Goal: Information Seeking & Learning: Learn about a topic

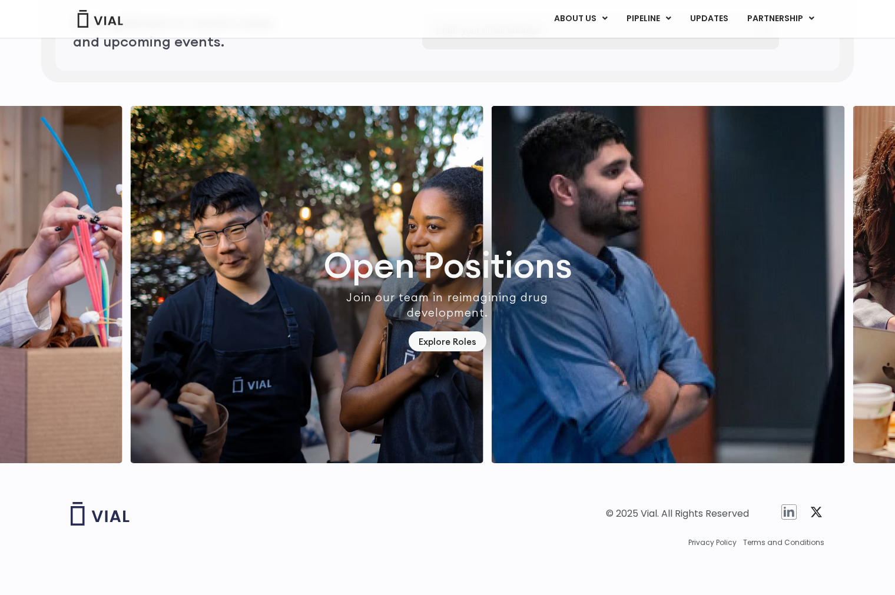
scroll to position [3195, 0]
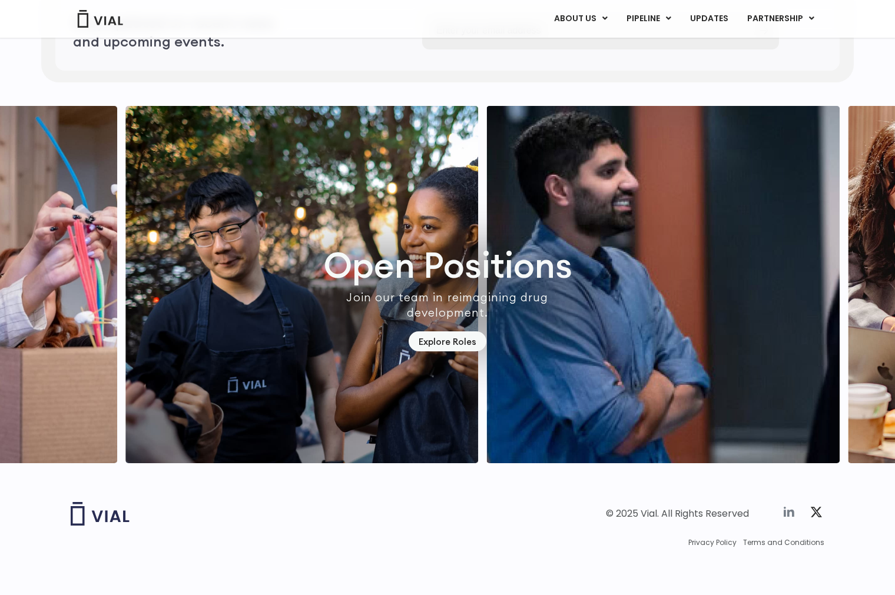
click at [789, 514] on icon at bounding box center [789, 512] width 11 height 10
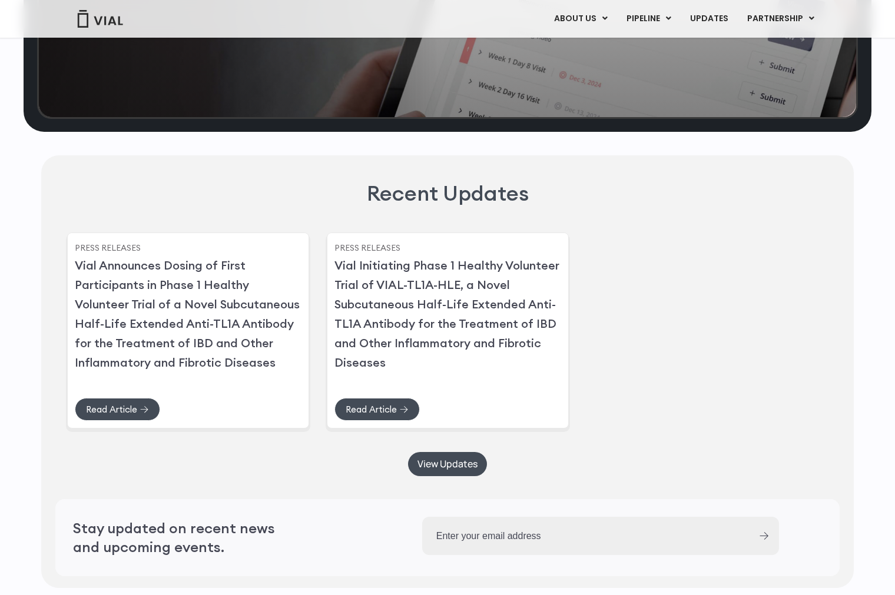
scroll to position [2475, 0]
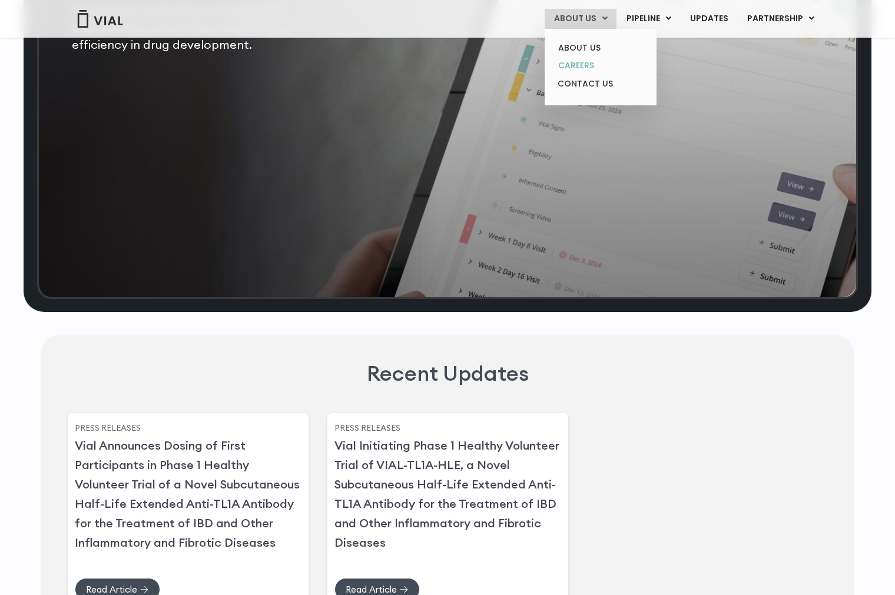
click at [589, 65] on link "CAREERS" at bounding box center [600, 66] width 103 height 18
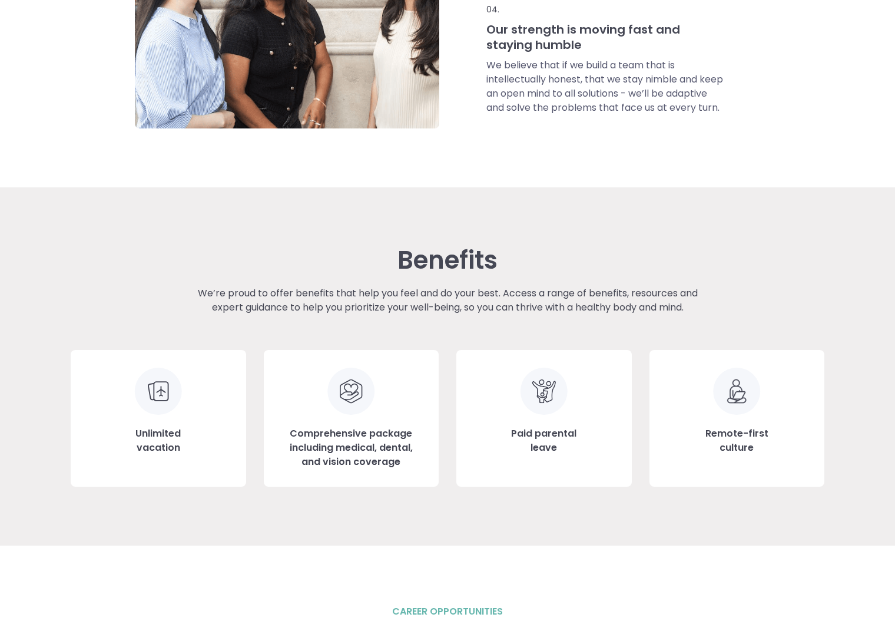
scroll to position [844, 0]
